Goal: Task Accomplishment & Management: Complete application form

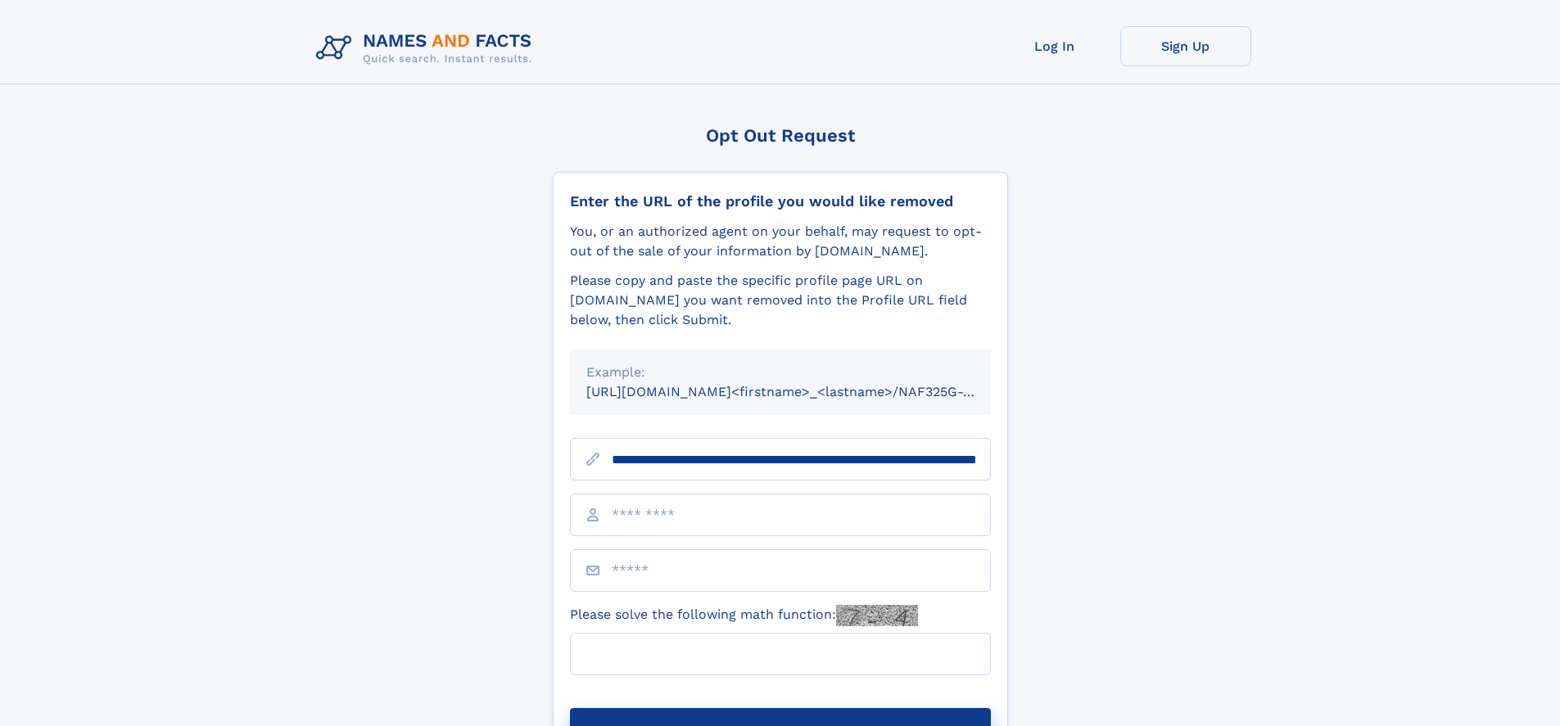
scroll to position [0, 178]
type input "**********"
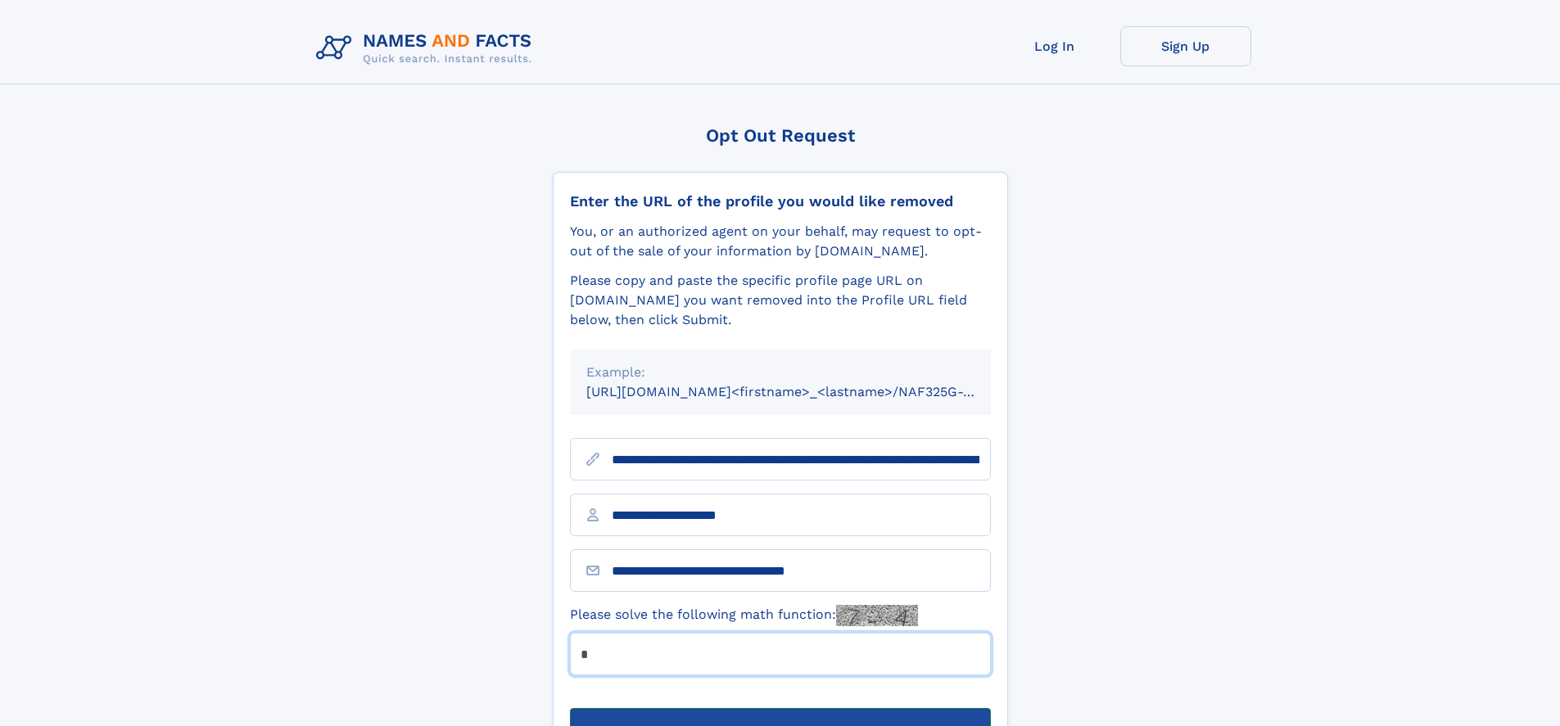
type input "*"
click at [779, 708] on button "Submit Opt Out Request" at bounding box center [780, 734] width 421 height 52
